Goal: Task Accomplishment & Management: Use online tool/utility

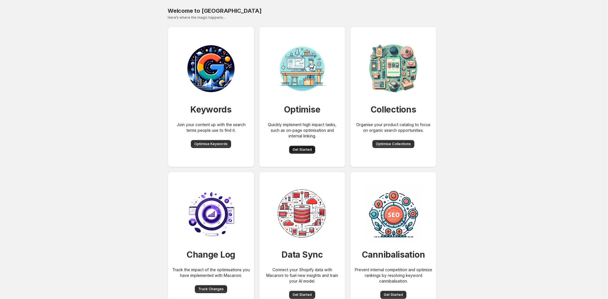
click at [303, 149] on span "Get Started" at bounding box center [301, 149] width 19 height 5
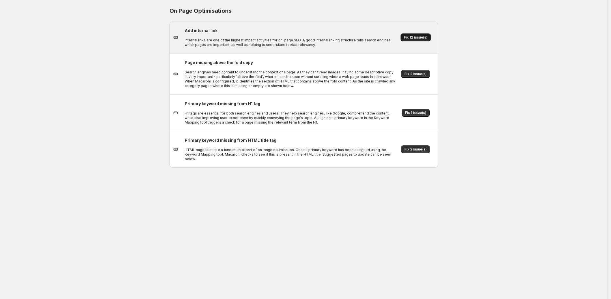
click at [413, 40] on button "Fix 12 issue(s)" at bounding box center [416, 37] width 30 height 8
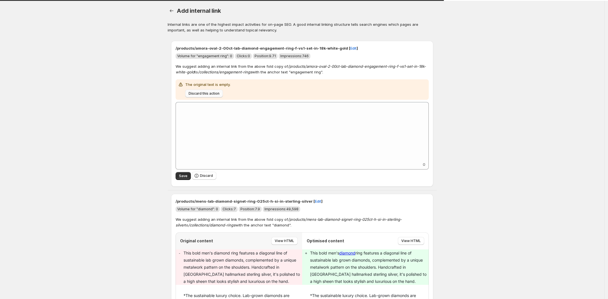
click at [215, 89] on button "Discard this action" at bounding box center [204, 93] width 38 height 8
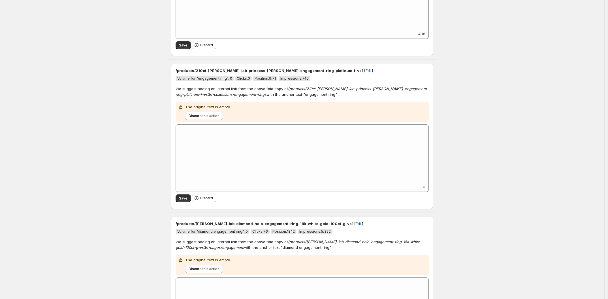
scroll to position [425, 0]
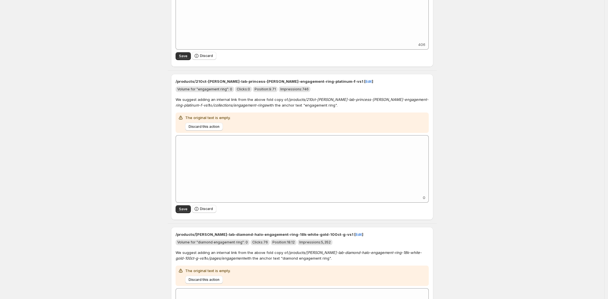
click at [264, 81] on p "/products/210ct-katerina-lab-princess-diamond-engagement-ring-platinum-f-vs1 [ …" at bounding box center [301, 81] width 253 height 6
copy p "/products/210ct-katerina-lab-princess-diamond-engagement-ring-platinum-f-vs1 ["
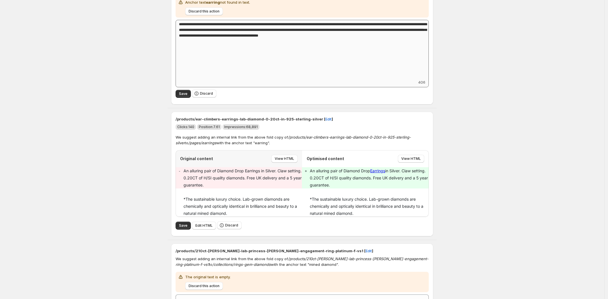
scroll to position [1412, 0]
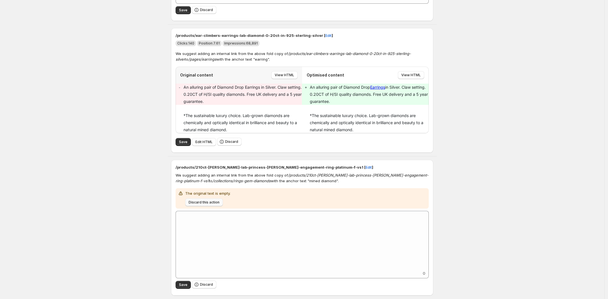
click at [207, 201] on span "Discard this action" at bounding box center [204, 202] width 31 height 5
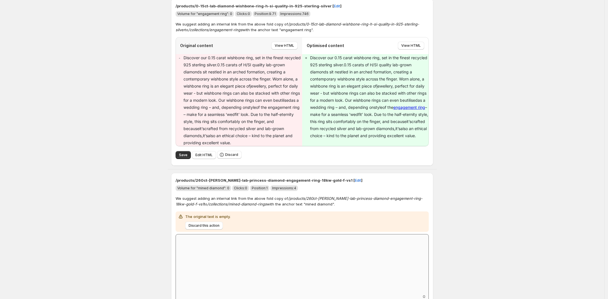
scroll to position [880, 0]
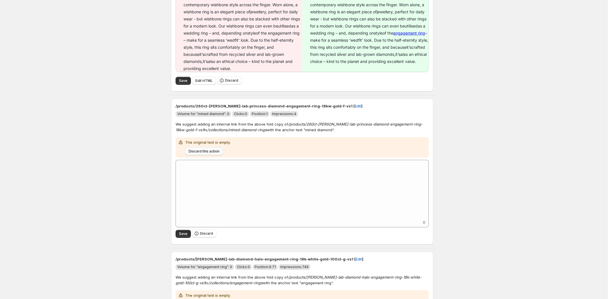
click at [215, 152] on span "Discard this action" at bounding box center [204, 151] width 31 height 5
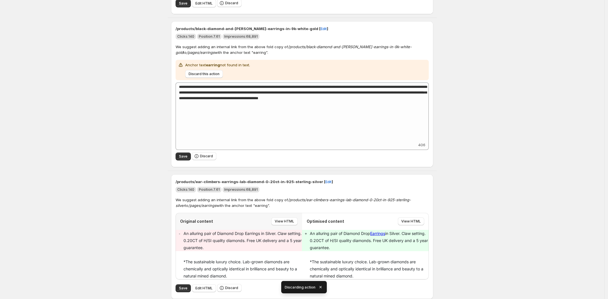
scroll to position [963, 0]
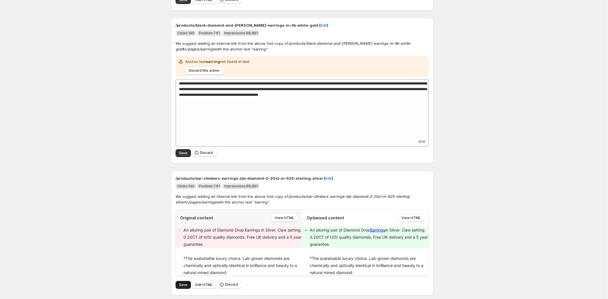
click at [182, 282] on span "Save" at bounding box center [183, 284] width 8 height 5
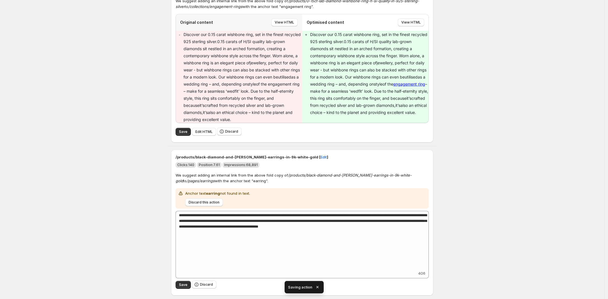
scroll to position [831, 0]
click at [207, 202] on span "Discard this action" at bounding box center [204, 202] width 31 height 5
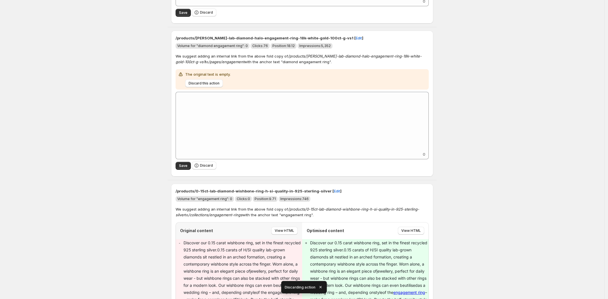
scroll to position [677, 0]
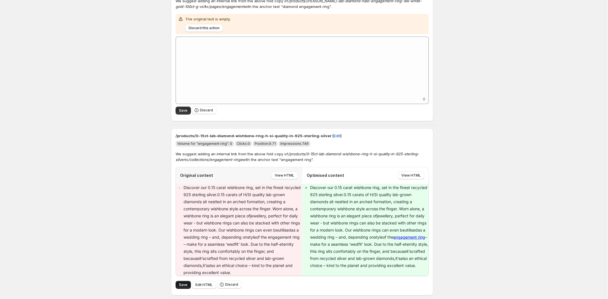
click at [189, 281] on button "Save" at bounding box center [182, 285] width 15 height 8
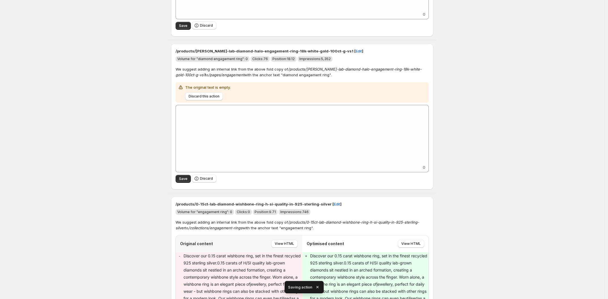
scroll to position [503, 0]
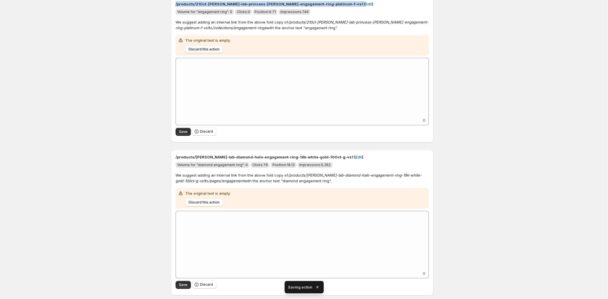
click at [211, 48] on span "Discard this action" at bounding box center [204, 49] width 31 height 5
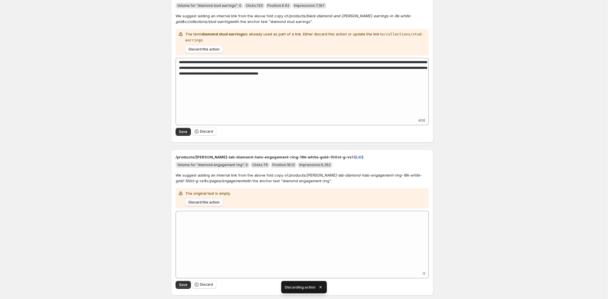
click at [209, 204] on button "Discard this action" at bounding box center [204, 202] width 38 height 8
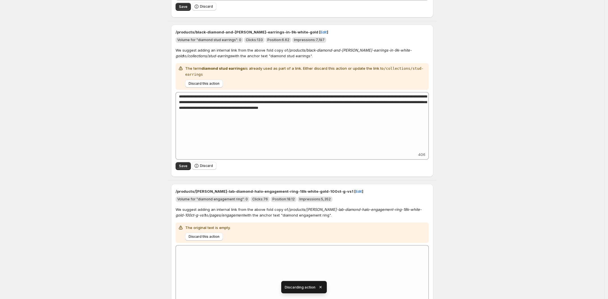
scroll to position [197, 0]
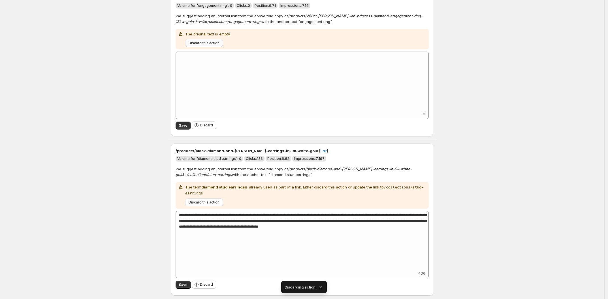
click at [214, 45] on button "Discard this action" at bounding box center [204, 43] width 38 height 8
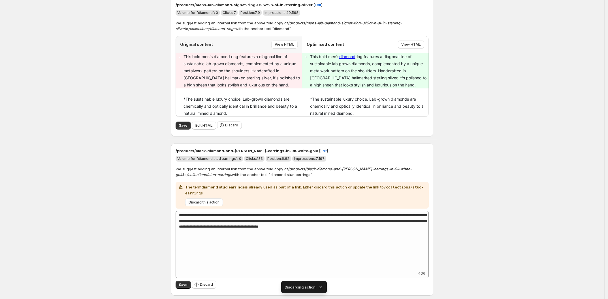
scroll to position [43, 0]
click at [207, 200] on span "Discard this action" at bounding box center [204, 202] width 31 height 5
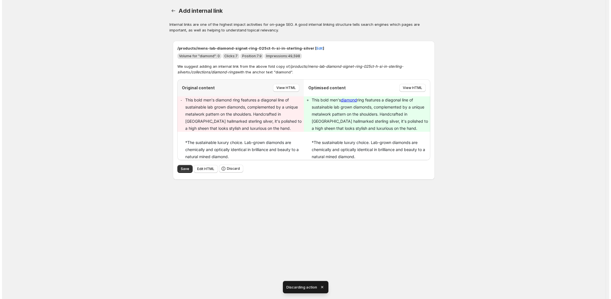
scroll to position [0, 0]
click at [211, 166] on button "Edit HTML" at bounding box center [206, 169] width 24 height 8
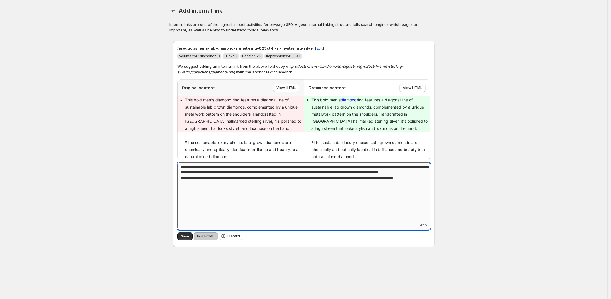
drag, startPoint x: 280, startPoint y: 167, endPoint x: 233, endPoint y: 166, distance: 47.0
click at [233, 166] on textarea "**********" at bounding box center [303, 191] width 253 height 59
paste textarea "*****"
click at [311, 165] on textarea "**********" at bounding box center [303, 191] width 253 height 59
click at [329, 165] on textarea "**********" at bounding box center [303, 191] width 253 height 59
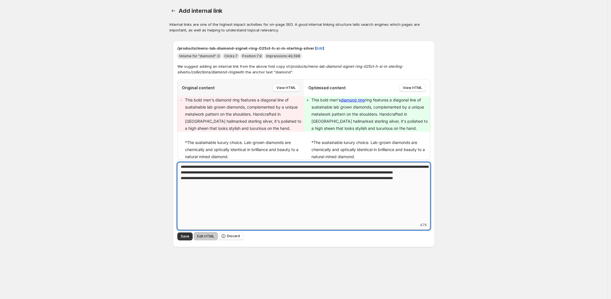
click at [329, 165] on textarea "**********" at bounding box center [303, 191] width 253 height 59
drag, startPoint x: 206, startPoint y: 168, endPoint x: 215, endPoint y: 168, distance: 9.3
click at [215, 168] on textarea "**********" at bounding box center [303, 191] width 253 height 59
click at [284, 165] on textarea "**********" at bounding box center [303, 191] width 253 height 59
paste textarea "*****"
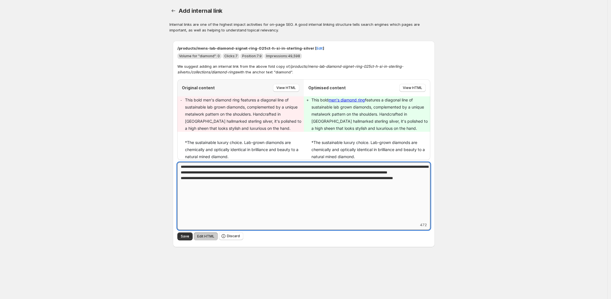
click at [206, 166] on textarea "**********" at bounding box center [303, 191] width 253 height 59
type textarea "**********"
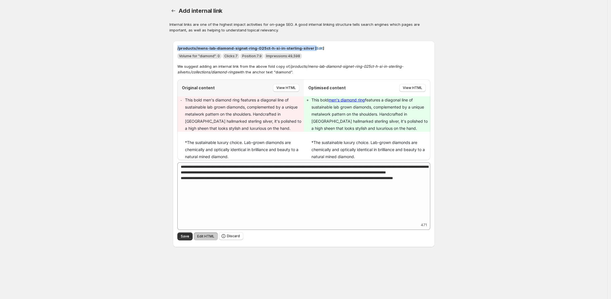
drag, startPoint x: 177, startPoint y: 48, endPoint x: 305, endPoint y: 49, distance: 127.4
click at [305, 49] on p "/products/mens-lab-diamond-signet-ring-025ct-h-si-in-sterling-silver [ Edit ]" at bounding box center [303, 48] width 253 height 6
copy p "/products/mens-lab-diamond-signet-ring-025ct-h-si-in-sterling-silver [ Edit"
click at [187, 233] on button "Save" at bounding box center [184, 236] width 15 height 8
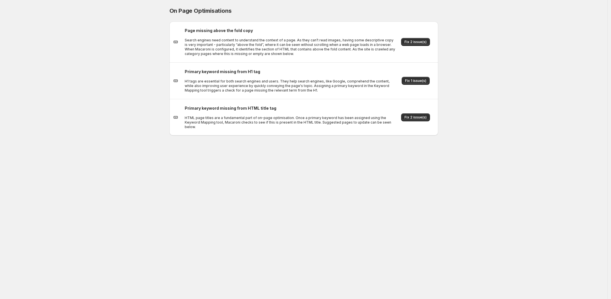
drag, startPoint x: 99, startPoint y: 41, endPoint x: 101, endPoint y: 37, distance: 4.5
click at [99, 41] on div "On Page Optimisations. This page is ready On Page Optimisations Page missing ab…" at bounding box center [304, 149] width 608 height 299
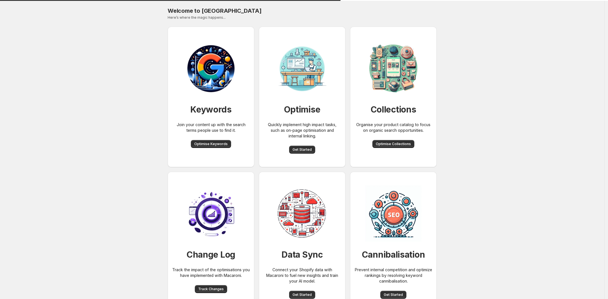
click at [108, 194] on div "Welcome to [GEOGRAPHIC_DATA]. This page is ready Welcome to Macaroni Here’s whe…" at bounding box center [302, 156] width 604 height 312
click at [304, 151] on span "Get Started" at bounding box center [301, 149] width 19 height 5
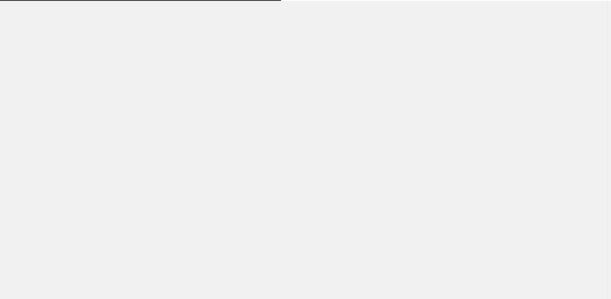
click at [36, 208] on div at bounding box center [304, 149] width 608 height 299
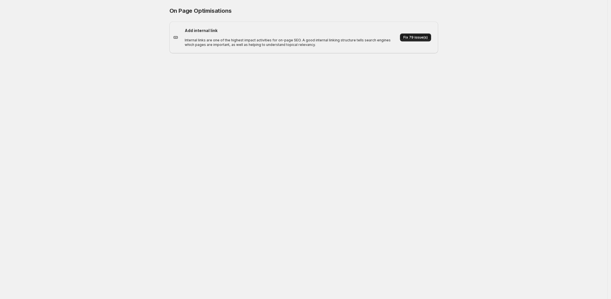
click at [427, 34] on button "Fix 79 issue(s)" at bounding box center [415, 37] width 31 height 8
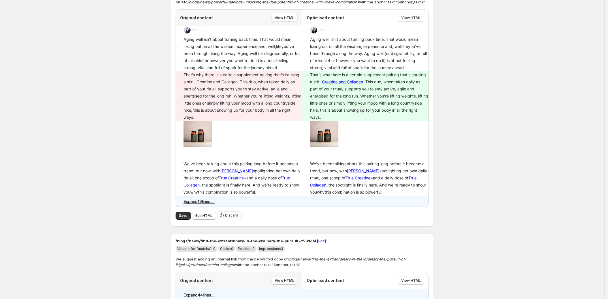
scroll to position [71, 0]
click at [186, 212] on button "Save" at bounding box center [182, 215] width 15 height 8
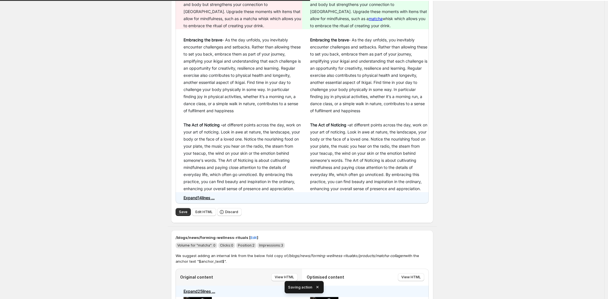
scroll to position [258, 0]
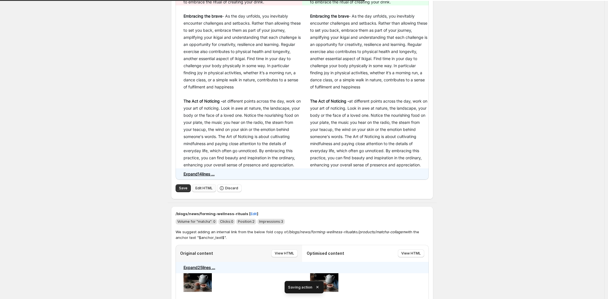
click at [207, 190] on span "Edit HTML" at bounding box center [203, 188] width 17 height 5
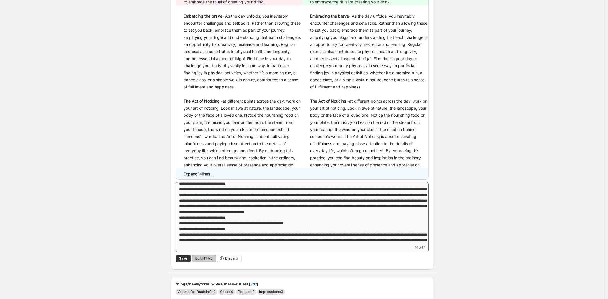
scroll to position [35, 0]
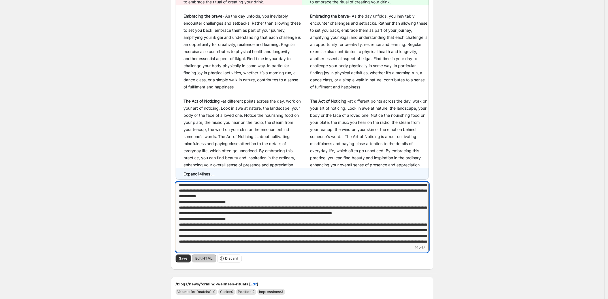
click at [307, 221] on textarea "Add keyword label" at bounding box center [301, 213] width 253 height 62
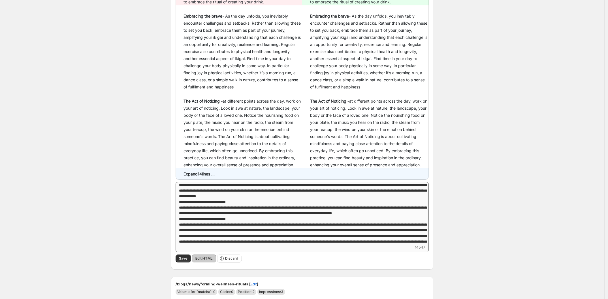
scroll to position [551, 0]
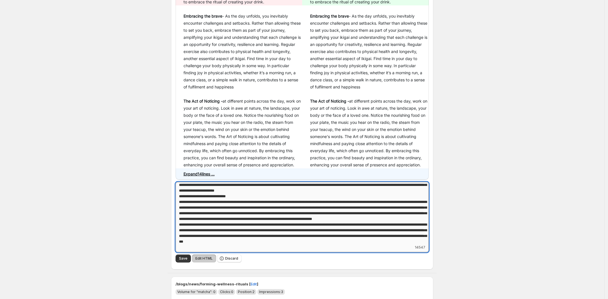
drag, startPoint x: 238, startPoint y: 222, endPoint x: 192, endPoint y: 220, distance: 46.5
click at [192, 220] on textarea "Add keyword label" at bounding box center [301, 213] width 253 height 62
paste textarea
click at [258, 219] on textarea "Add keyword label" at bounding box center [301, 213] width 253 height 62
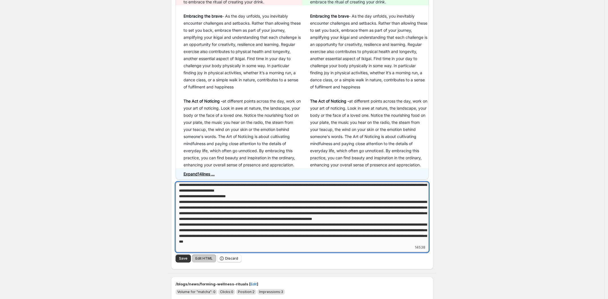
click at [247, 219] on textarea "Add keyword label" at bounding box center [301, 213] width 253 height 62
paste textarea "******"
click at [247, 220] on textarea "Add keyword label" at bounding box center [301, 213] width 253 height 62
click at [258, 220] on textarea "Add keyword label" at bounding box center [301, 213] width 253 height 62
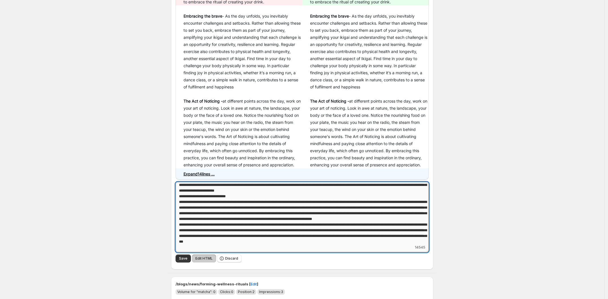
click at [260, 220] on textarea "Add keyword label" at bounding box center [301, 213] width 253 height 62
click at [267, 220] on textarea "Add keyword label" at bounding box center [301, 213] width 253 height 62
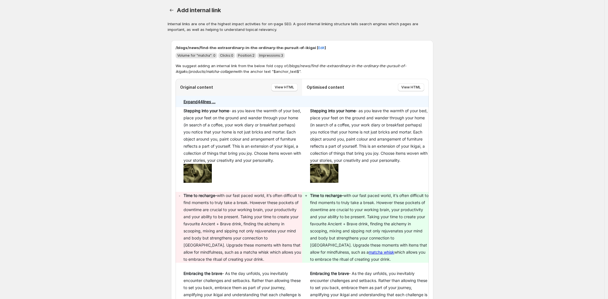
scroll to position [0, 0]
type textarea "**********"
drag, startPoint x: 190, startPoint y: 48, endPoint x: 311, endPoint y: 48, distance: 120.3
click at [311, 48] on div "/blogs/news/find-the-extraordinary-in-the-ordinary-the-pursuit-of-ikigai [ Edit…" at bounding box center [302, 284] width 262 height 486
copy p "/blogs/news/find-the-extraordinary-in-the-ordinary-the-pursuit-of-ikigai [ Edit"
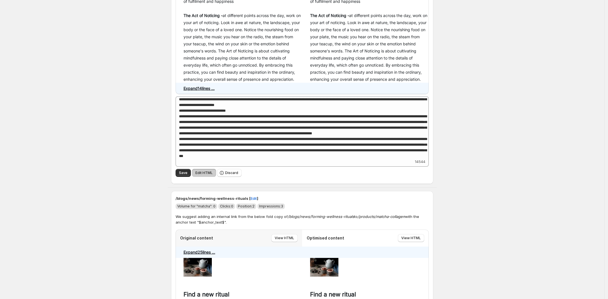
scroll to position [389, 0]
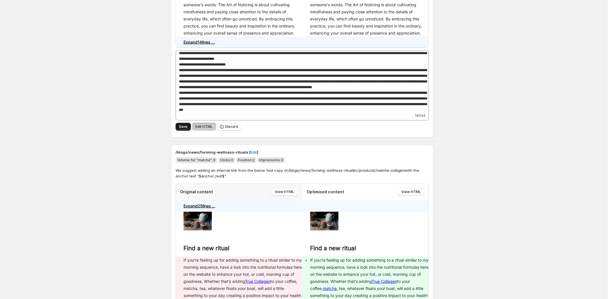
click at [184, 130] on button "Save" at bounding box center [182, 127] width 15 height 8
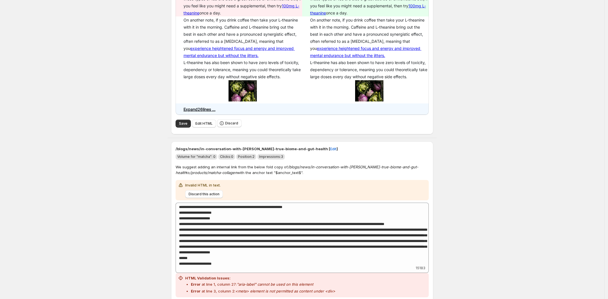
scroll to position [849, 0]
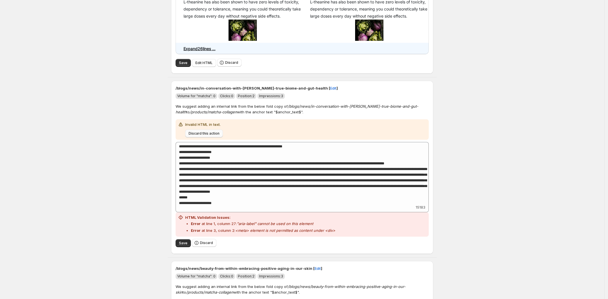
click at [207, 134] on span "Discard this action" at bounding box center [204, 133] width 31 height 5
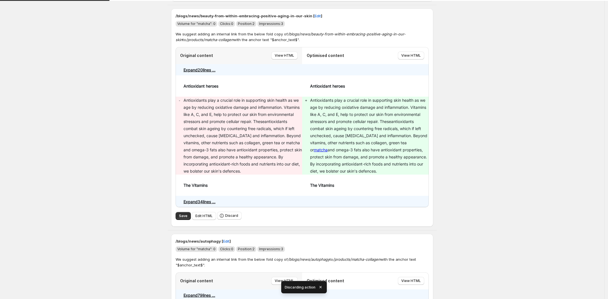
scroll to position [955, 0]
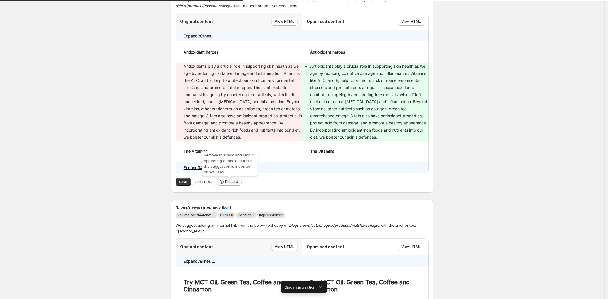
click at [232, 183] on span "Discard" at bounding box center [231, 181] width 13 height 5
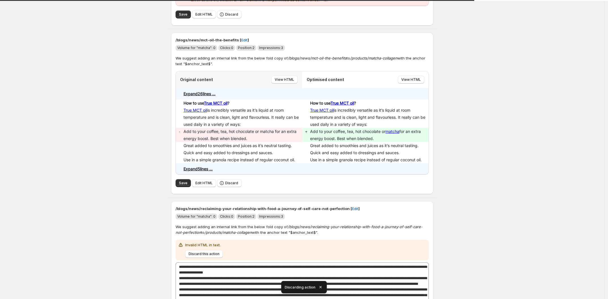
scroll to position [1473, 0]
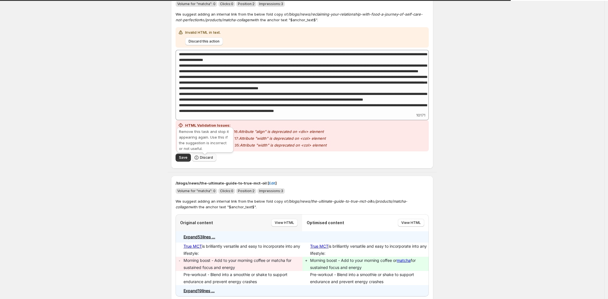
click at [208, 160] on span "Discard" at bounding box center [206, 157] width 13 height 5
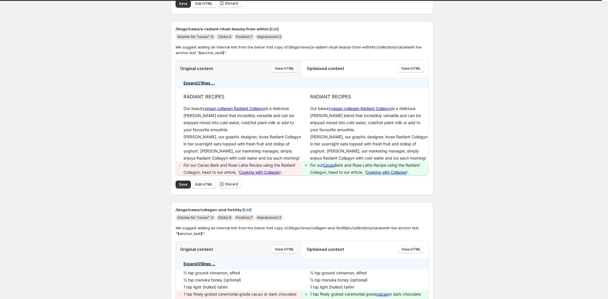
scroll to position [2630, 0]
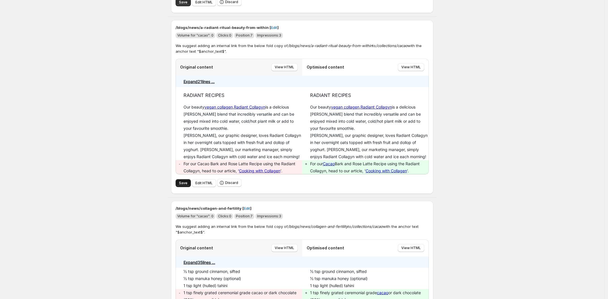
click at [183, 185] on span "Save" at bounding box center [183, 183] width 8 height 5
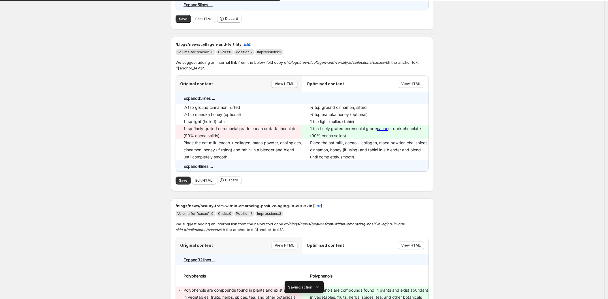
scroll to position [2626, 0]
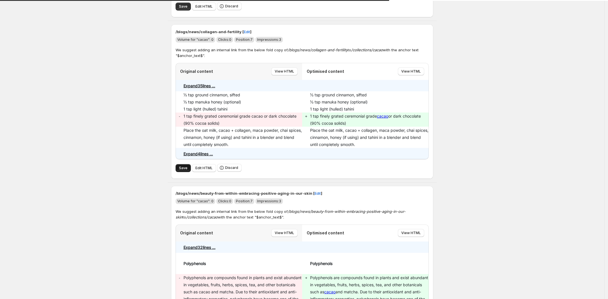
click at [185, 170] on span "Save" at bounding box center [183, 168] width 8 height 5
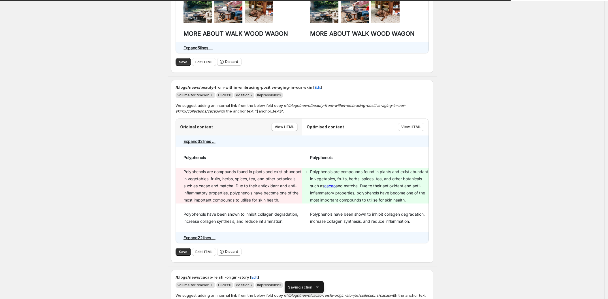
scroll to position [2641, 0]
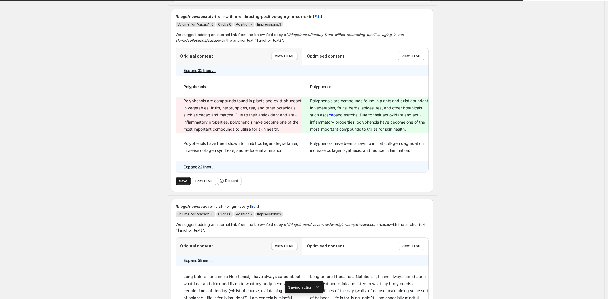
click at [187, 183] on span "Save" at bounding box center [183, 181] width 8 height 5
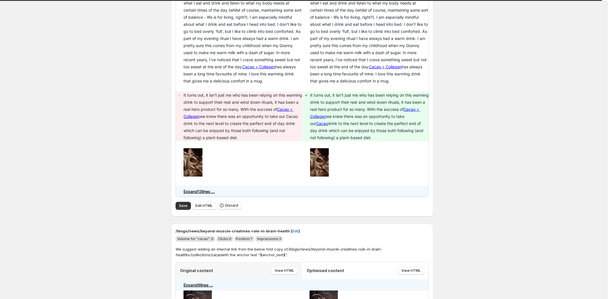
scroll to position [2734, 0]
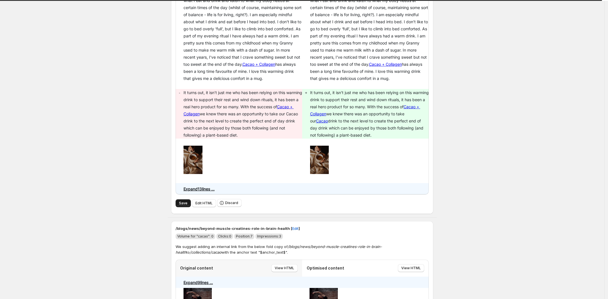
click at [182, 205] on span "Save" at bounding box center [183, 203] width 8 height 5
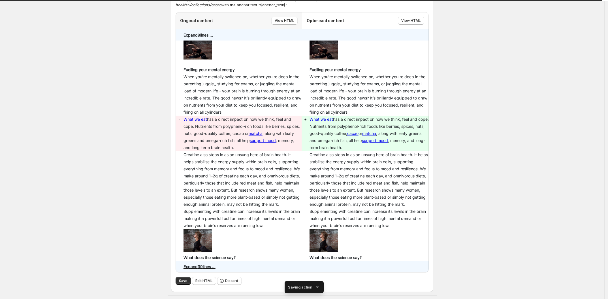
scroll to position [2712, 0]
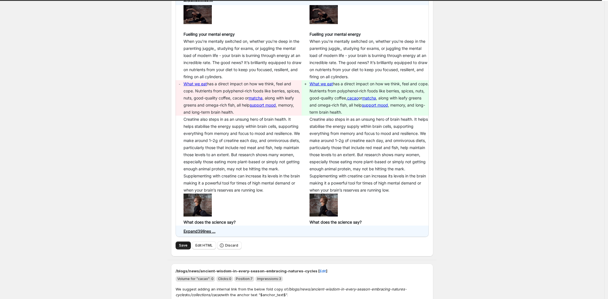
click at [183, 247] on span "Save" at bounding box center [183, 245] width 8 height 5
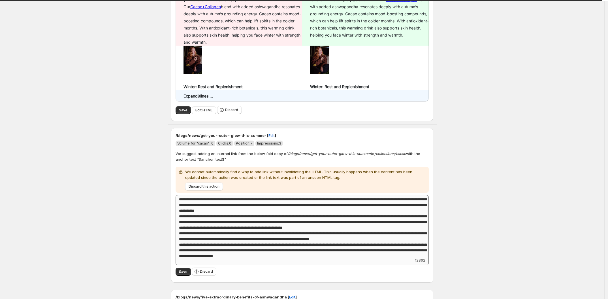
scroll to position [2917, 0]
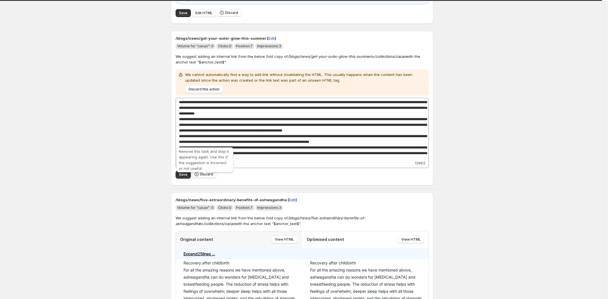
click at [210, 176] on span "Discard" at bounding box center [206, 174] width 13 height 5
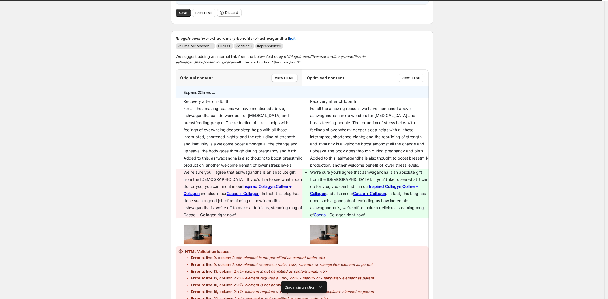
scroll to position [3023, 0]
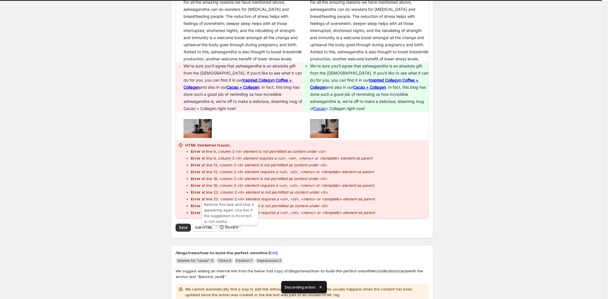
click at [230, 229] on span "Discard" at bounding box center [231, 227] width 13 height 5
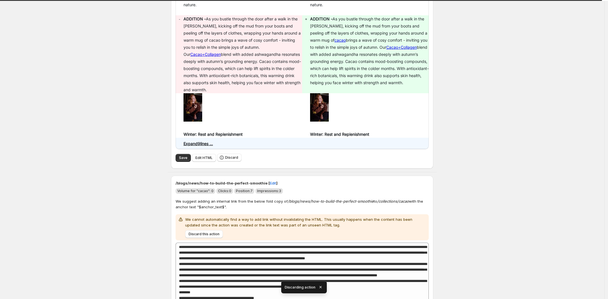
scroll to position [2773, 0]
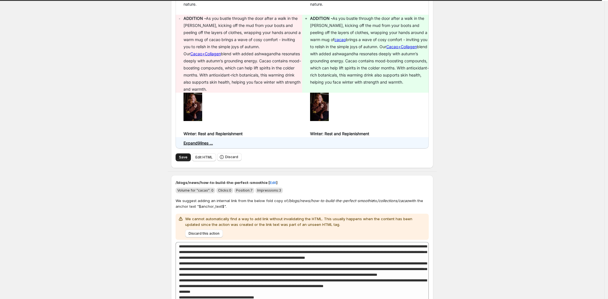
click at [184, 159] on span "Save" at bounding box center [183, 157] width 8 height 5
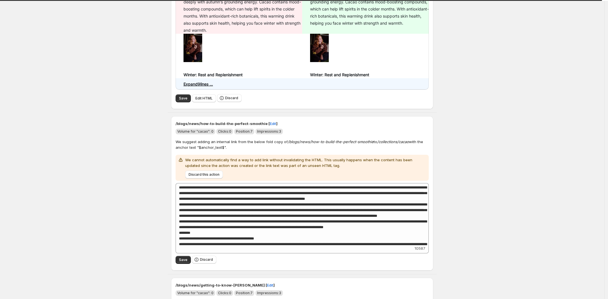
scroll to position [2844, 0]
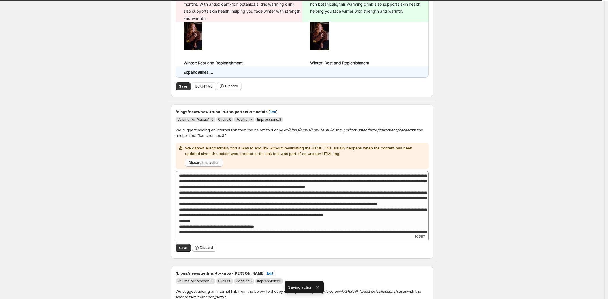
click at [207, 165] on span "Discard this action" at bounding box center [204, 162] width 31 height 5
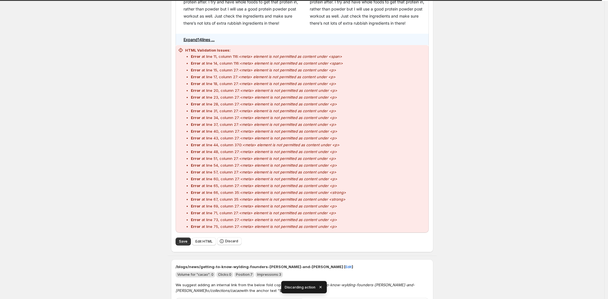
scroll to position [2945, 0]
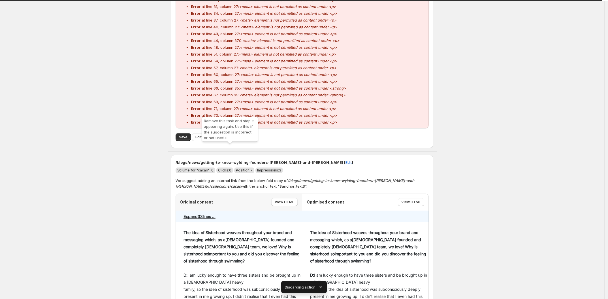
click at [236, 139] on span "Discard" at bounding box center [231, 136] width 13 height 5
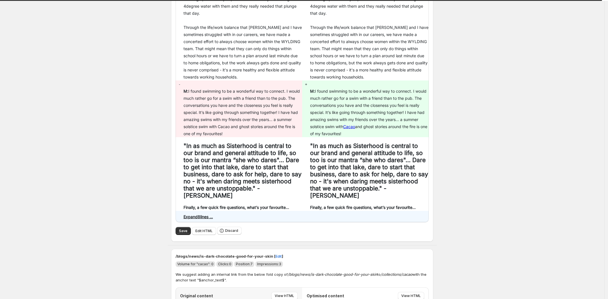
scroll to position [2891, 0]
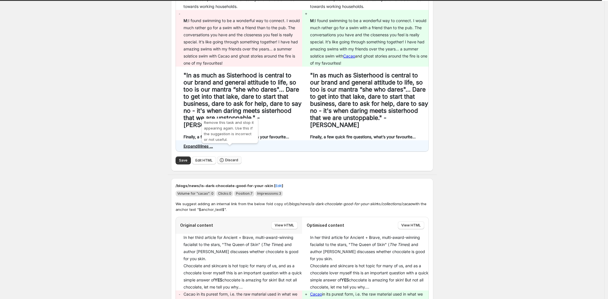
click at [231, 158] on span "Discard" at bounding box center [231, 160] width 13 height 5
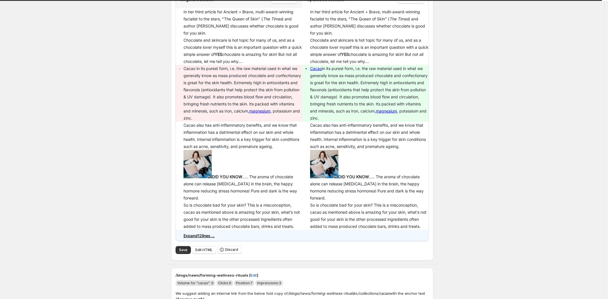
scroll to position [2861, 0]
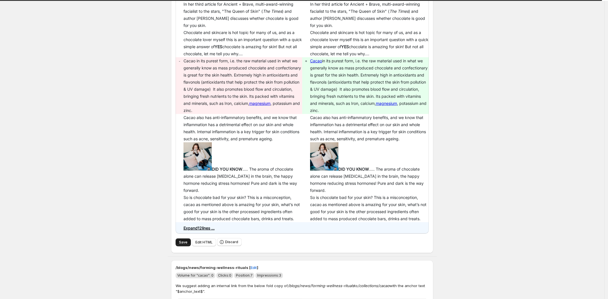
click at [185, 244] on span "Save" at bounding box center [183, 242] width 8 height 5
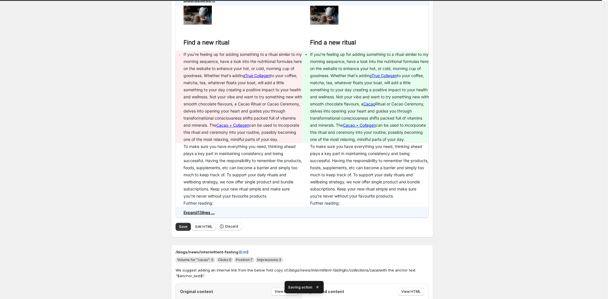
scroll to position [2872, 0]
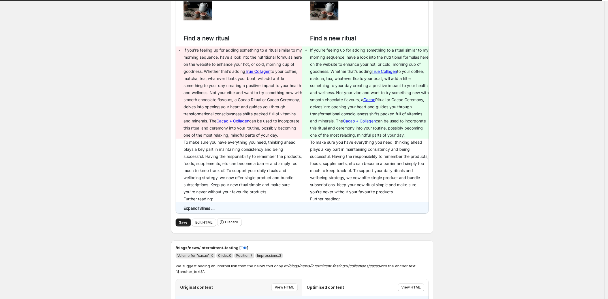
click at [183, 224] on span "Save" at bounding box center [183, 222] width 8 height 5
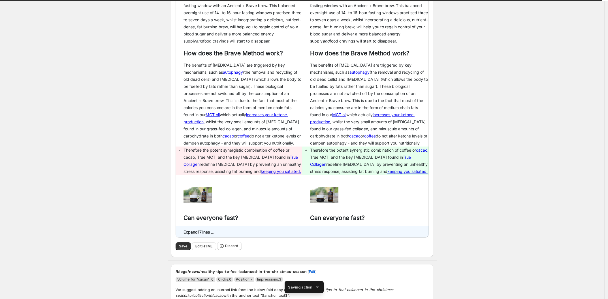
scroll to position [2919, 0]
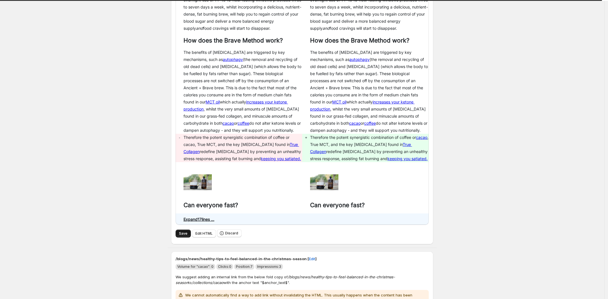
click at [186, 235] on span "Save" at bounding box center [183, 233] width 8 height 5
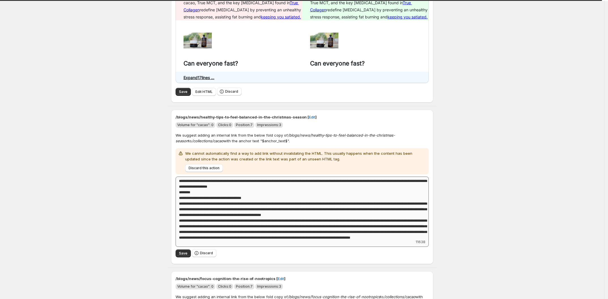
scroll to position [71, 0]
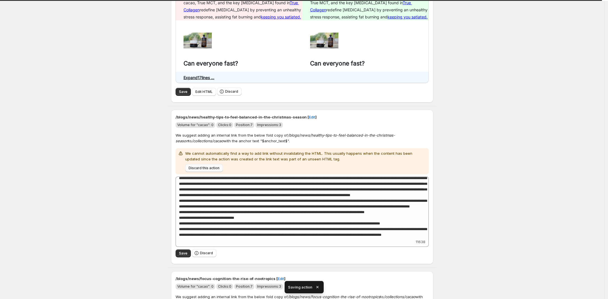
click at [207, 170] on span "Discard this action" at bounding box center [204, 168] width 31 height 5
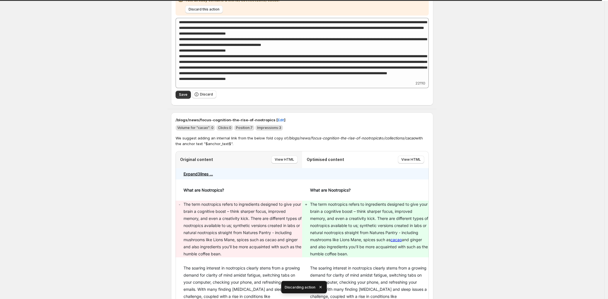
scroll to position [2654, 0]
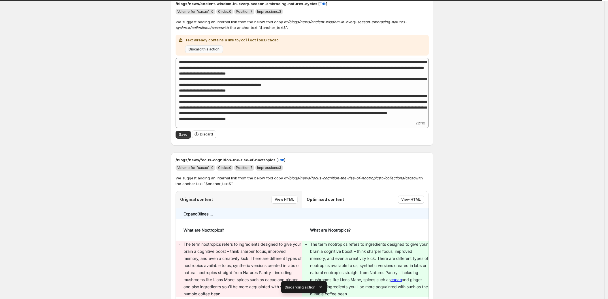
click at [212, 52] on span "Discard this action" at bounding box center [204, 49] width 31 height 5
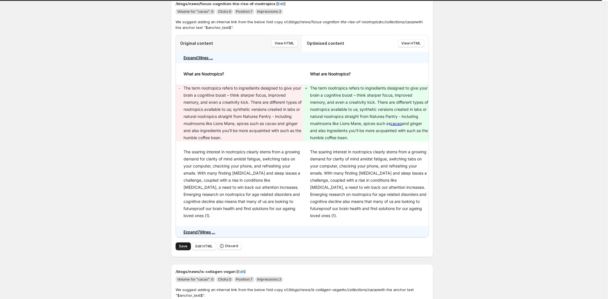
click at [185, 248] on span "Save" at bounding box center [183, 246] width 8 height 5
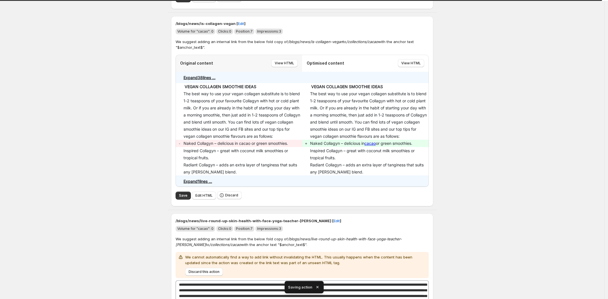
scroll to position [2641, 0]
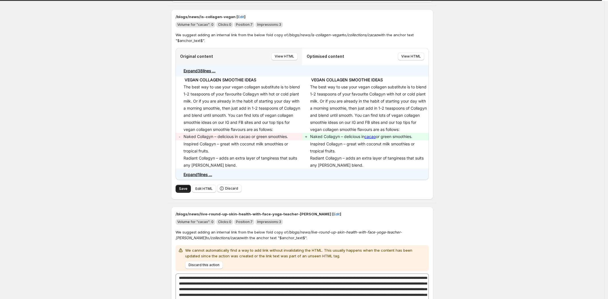
click at [185, 191] on span "Save" at bounding box center [183, 188] width 8 height 5
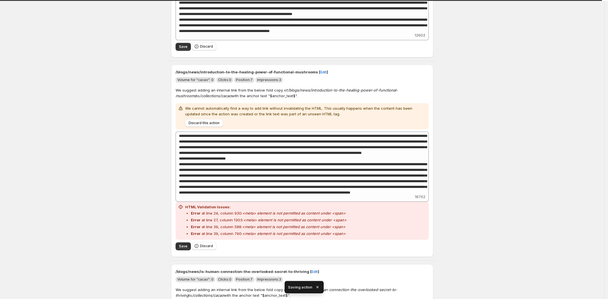
scroll to position [2549, 0]
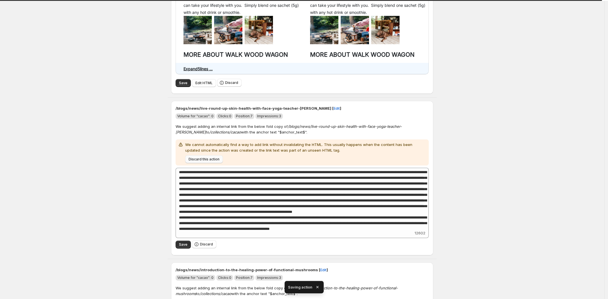
click at [213, 161] on span "Discard this action" at bounding box center [204, 159] width 31 height 5
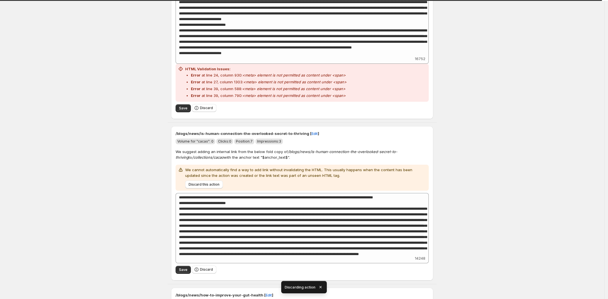
scroll to position [2726, 0]
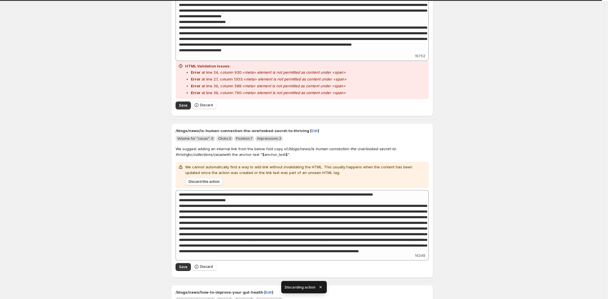
click at [206, 184] on span "Discard this action" at bounding box center [204, 181] width 31 height 5
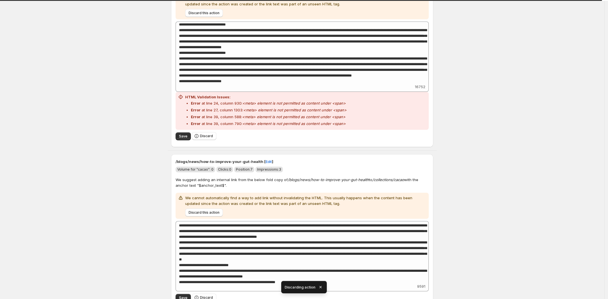
scroll to position [2585, 0]
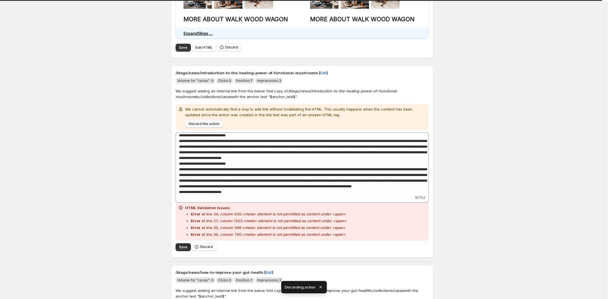
click at [209, 126] on span "Discard this action" at bounding box center [204, 123] width 31 height 5
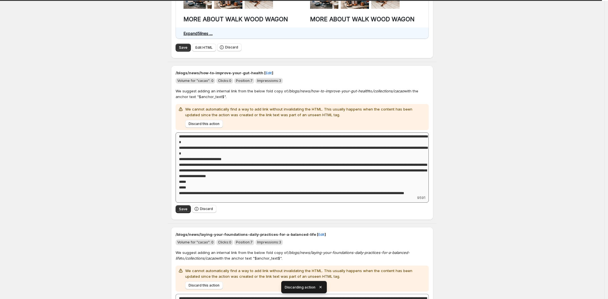
scroll to position [142, 0]
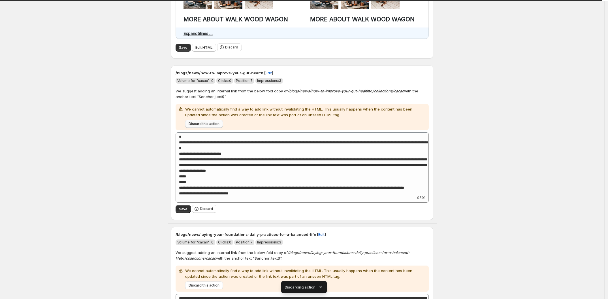
click at [202, 126] on span "Discard this action" at bounding box center [204, 123] width 31 height 5
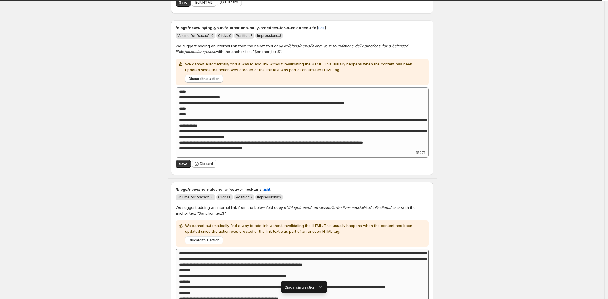
scroll to position [2691, 0]
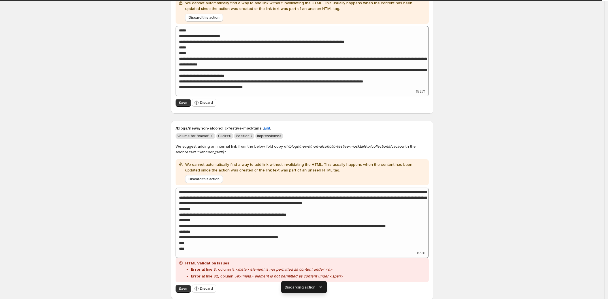
click at [209, 183] on div "Discard this action" at bounding box center [304, 178] width 243 height 10
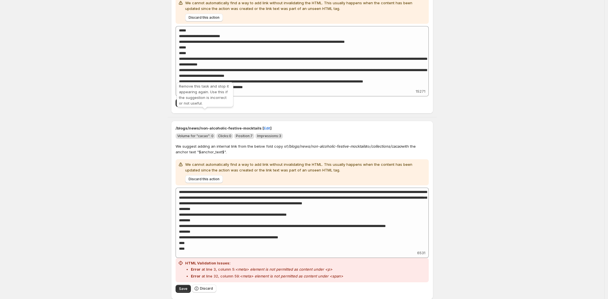
click at [204, 105] on span "Discard" at bounding box center [206, 102] width 13 height 5
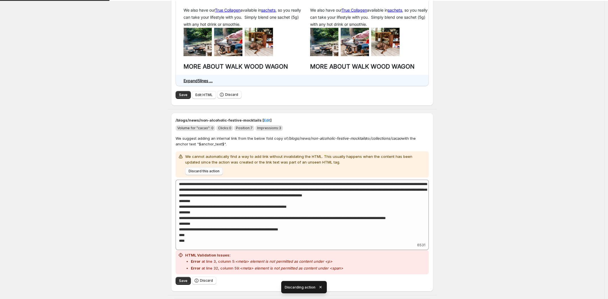
scroll to position [2565, 0]
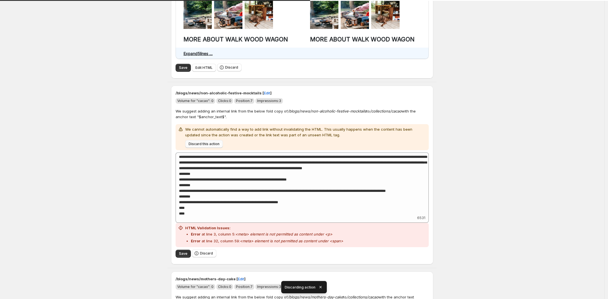
click at [214, 146] on span "Discard this action" at bounding box center [204, 144] width 31 height 5
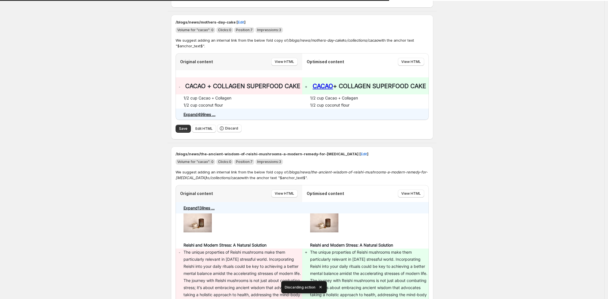
scroll to position [2671, 0]
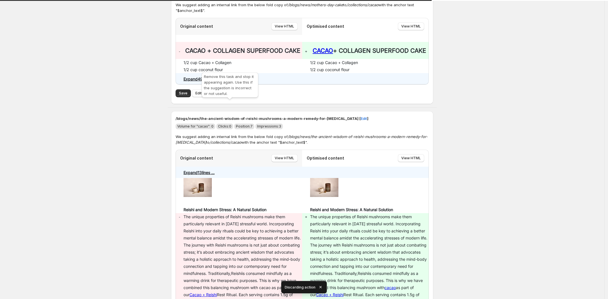
click at [231, 95] on span "Discard" at bounding box center [231, 93] width 13 height 5
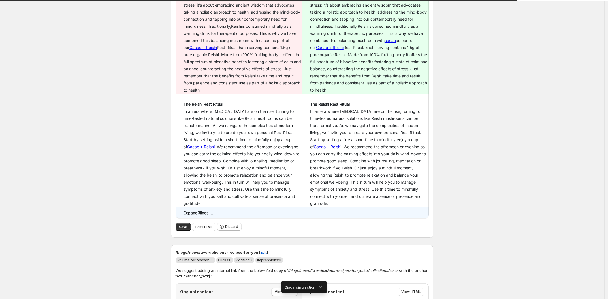
scroll to position [2787, 0]
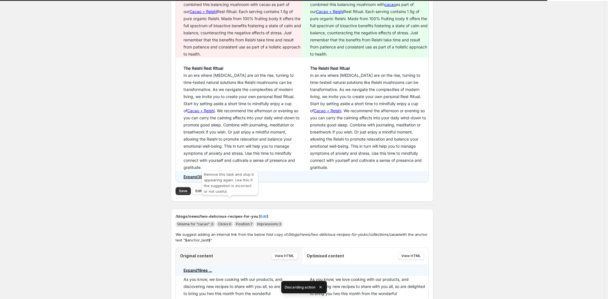
click at [232, 193] on span "Discard" at bounding box center [231, 190] width 13 height 5
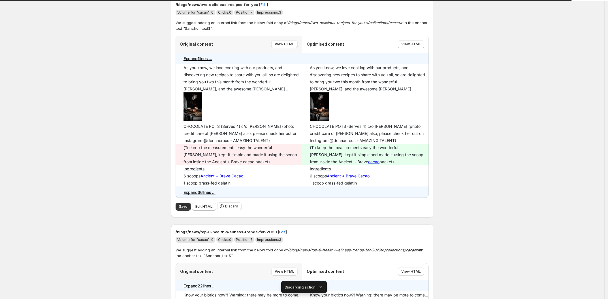
scroll to position [2688, 0]
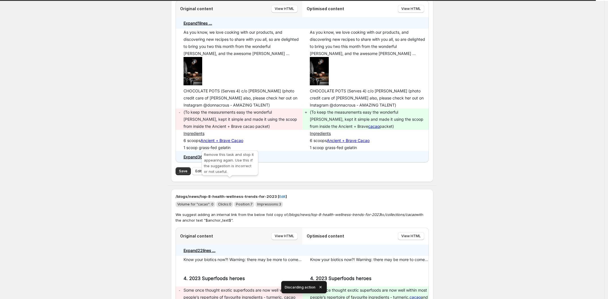
click at [230, 173] on span "Discard" at bounding box center [231, 170] width 13 height 5
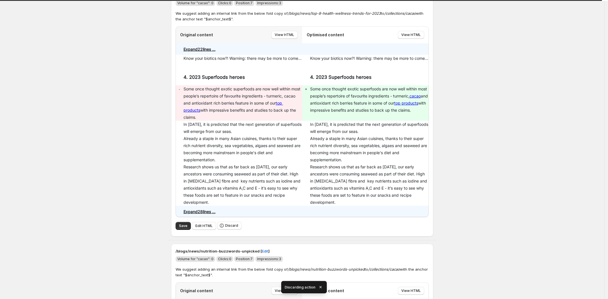
scroll to position [2673, 0]
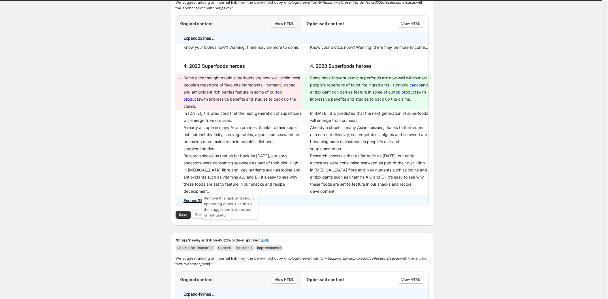
click at [231, 217] on span "Discard" at bounding box center [231, 214] width 13 height 5
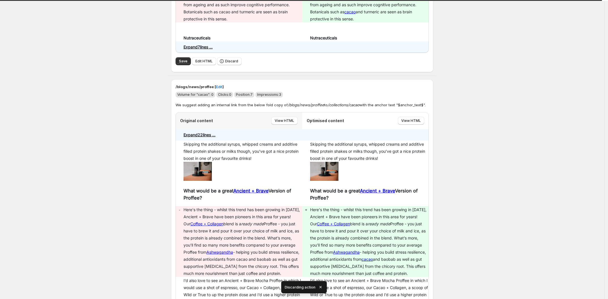
scroll to position [2630, 0]
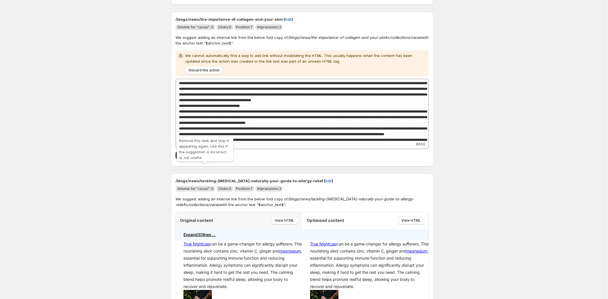
drag, startPoint x: 204, startPoint y: 167, endPoint x: 251, endPoint y: 175, distance: 47.4
click at [205, 157] on span "Discard" at bounding box center [206, 155] width 13 height 5
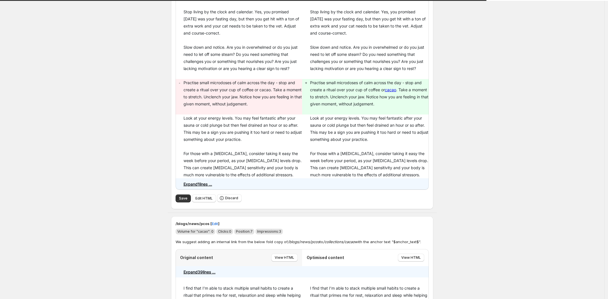
scroll to position [4166, 0]
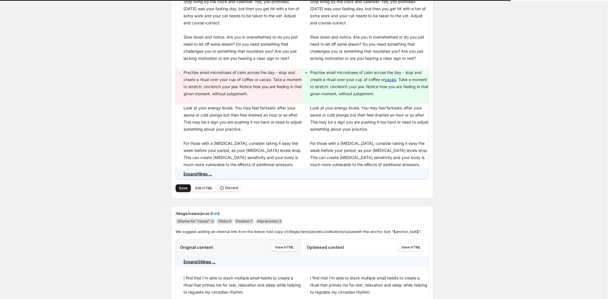
click at [186, 190] on span "Save" at bounding box center [183, 188] width 8 height 5
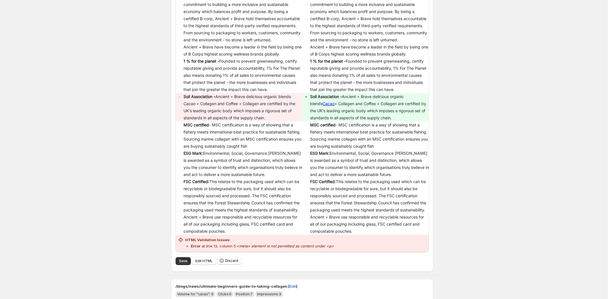
scroll to position [4841, 0]
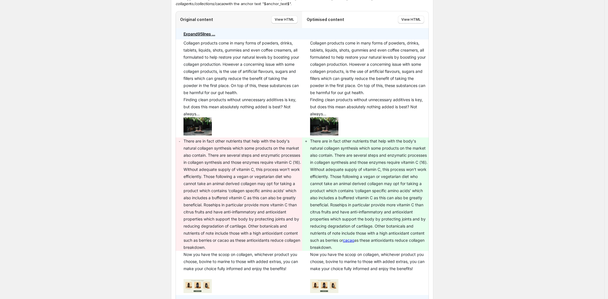
scroll to position [5195, 0]
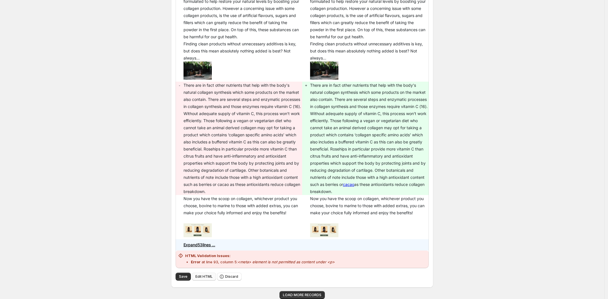
drag, startPoint x: 187, startPoint y: 273, endPoint x: 193, endPoint y: 274, distance: 6.3
click at [187, 273] on button "Save" at bounding box center [182, 276] width 15 height 8
drag, startPoint x: 302, startPoint y: 291, endPoint x: 406, endPoint y: 283, distance: 104.2
click at [302, 292] on button "LOAD MORE RECORDS" at bounding box center [301, 295] width 45 height 8
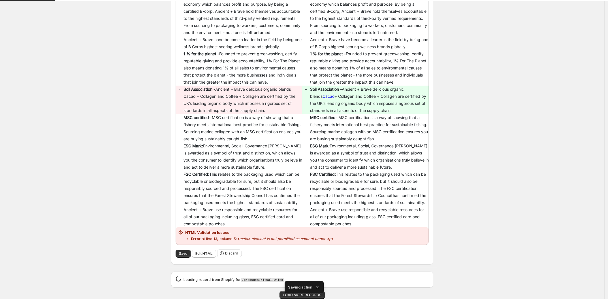
scroll to position [4841, 0]
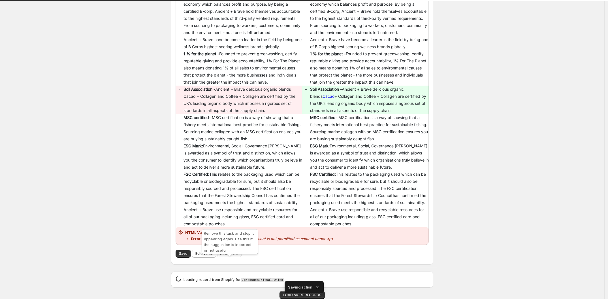
click at [230, 253] on span "Discard" at bounding box center [231, 253] width 13 height 5
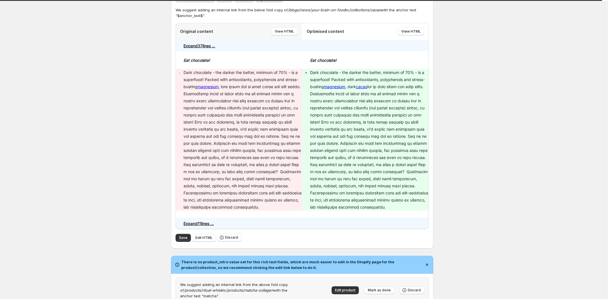
scroll to position [4513, 0]
